Goal: Information Seeking & Learning: Learn about a topic

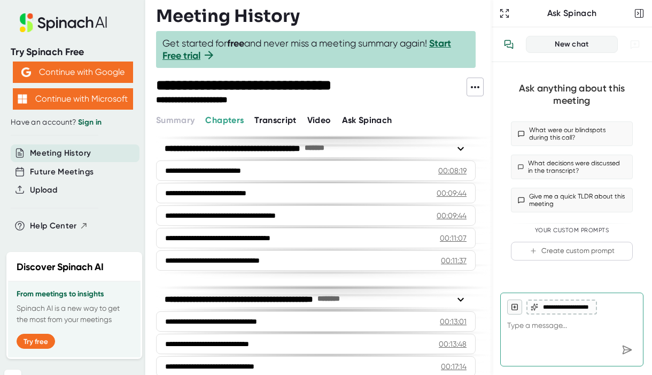
scroll to position [199, 0]
